Goal: Navigation & Orientation: Find specific page/section

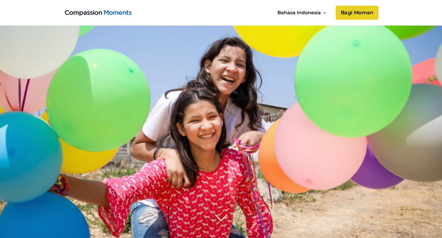
click at [353, 12] on link "Bagi Momen" at bounding box center [356, 13] width 43 height 14
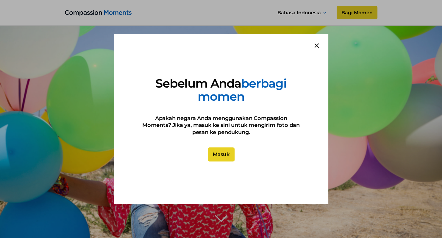
click at [217, 157] on link "Masuk" at bounding box center [220, 154] width 27 height 14
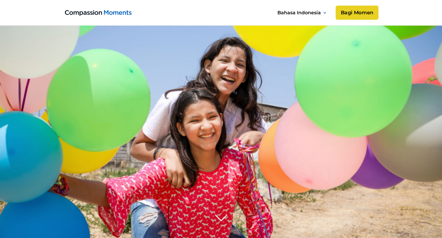
click at [357, 11] on link "Bagi Momen" at bounding box center [356, 13] width 43 height 14
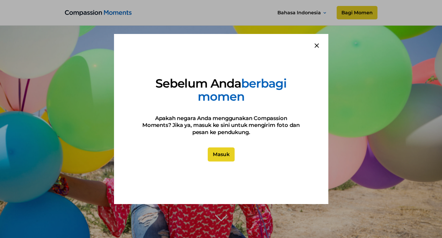
click at [224, 154] on link "Masuk" at bounding box center [220, 154] width 27 height 14
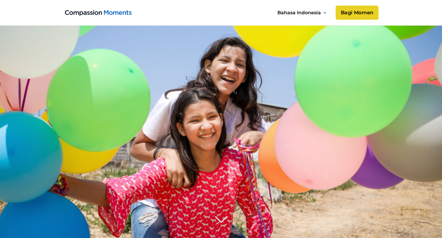
click at [354, 12] on link "Bagi Momen" at bounding box center [356, 13] width 43 height 14
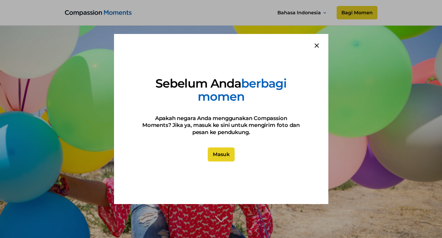
click at [218, 154] on link "Masuk" at bounding box center [220, 154] width 27 height 14
